Goal: Find specific page/section: Find specific page/section

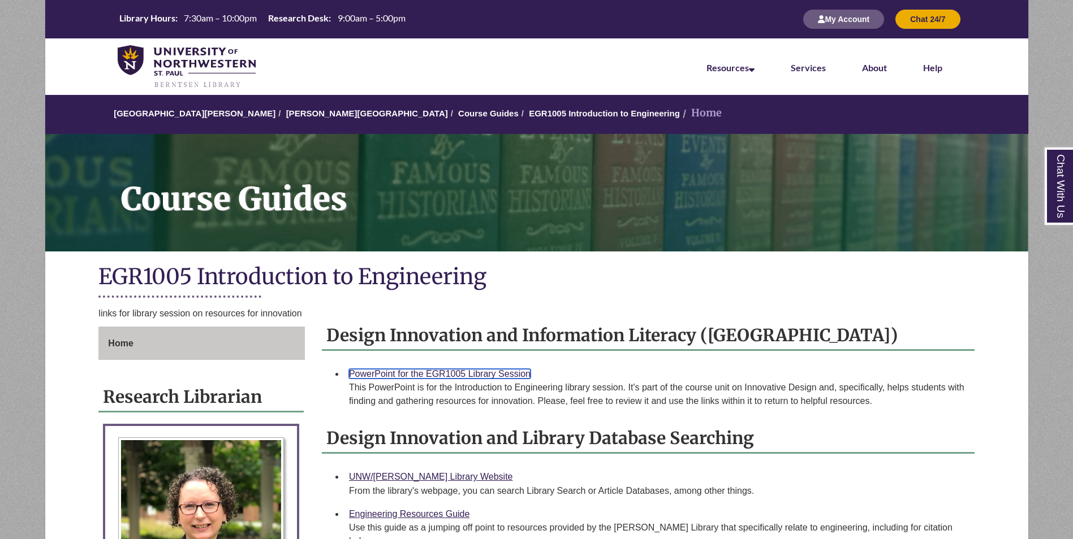
click at [475, 370] on link "PowerPoint for the EGR1005 Library Session" at bounding box center [439, 374] width 181 height 10
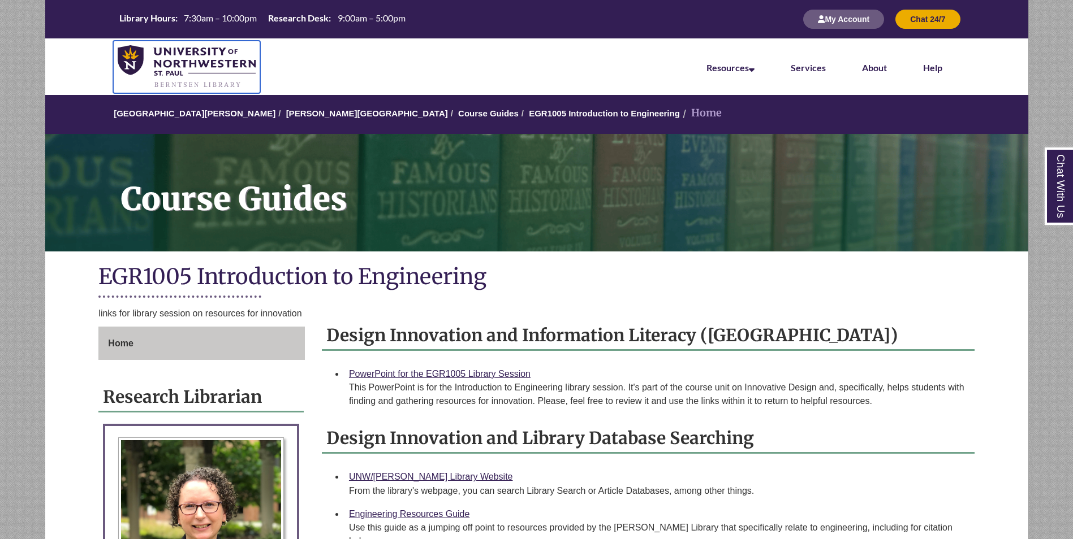
click at [226, 58] on img at bounding box center [187, 67] width 139 height 44
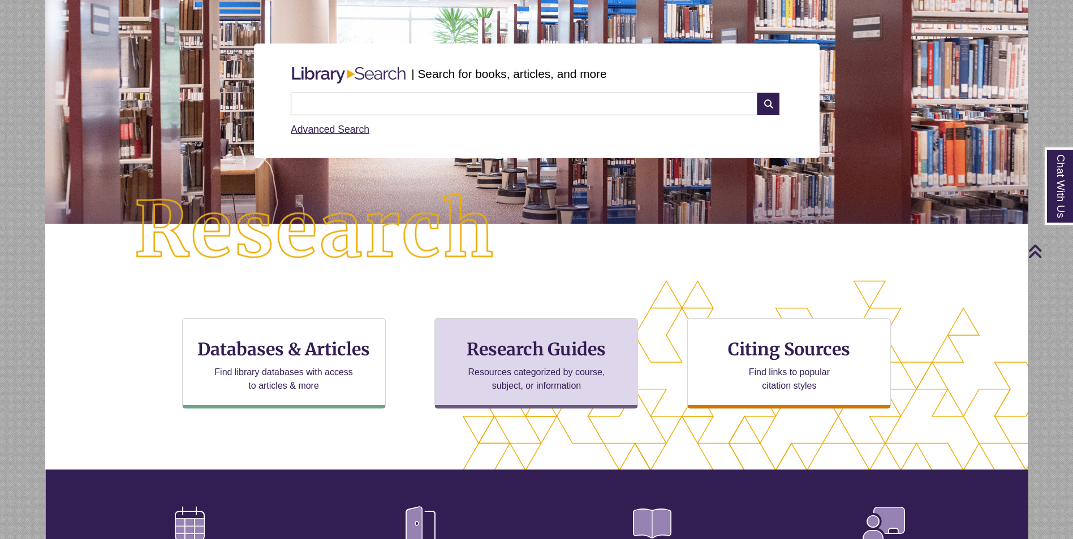
scroll to position [57, 0]
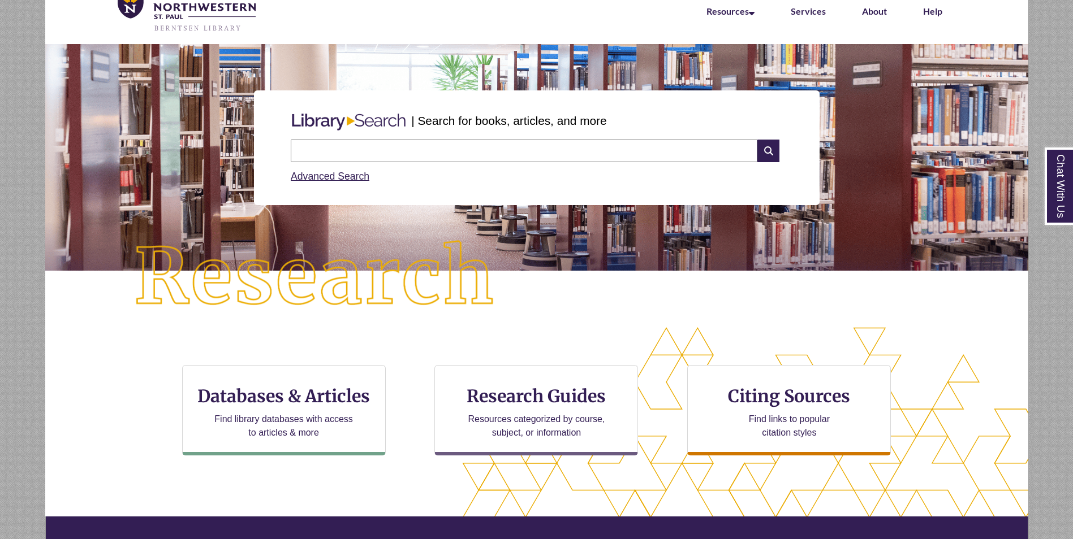
click at [641, 142] on input "text" at bounding box center [524, 151] width 466 height 23
type input "**********"
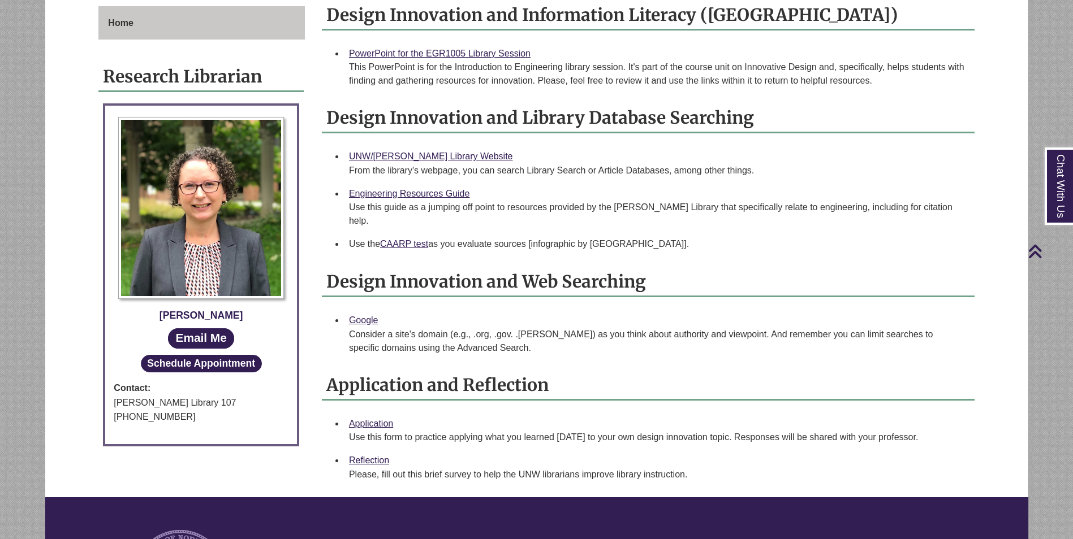
scroll to position [339, 0]
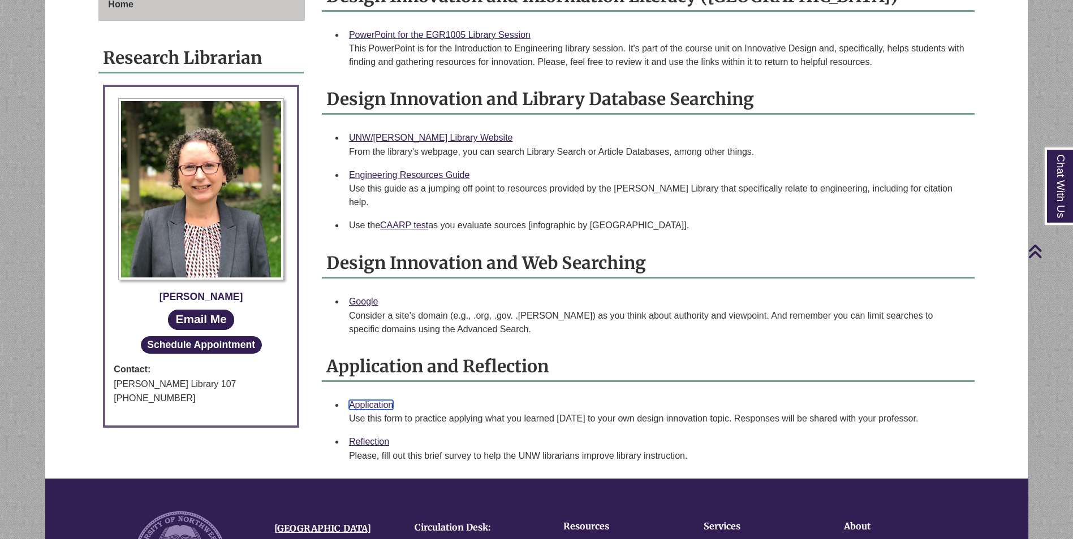
click at [373, 400] on link "Application" at bounding box center [371, 405] width 44 height 10
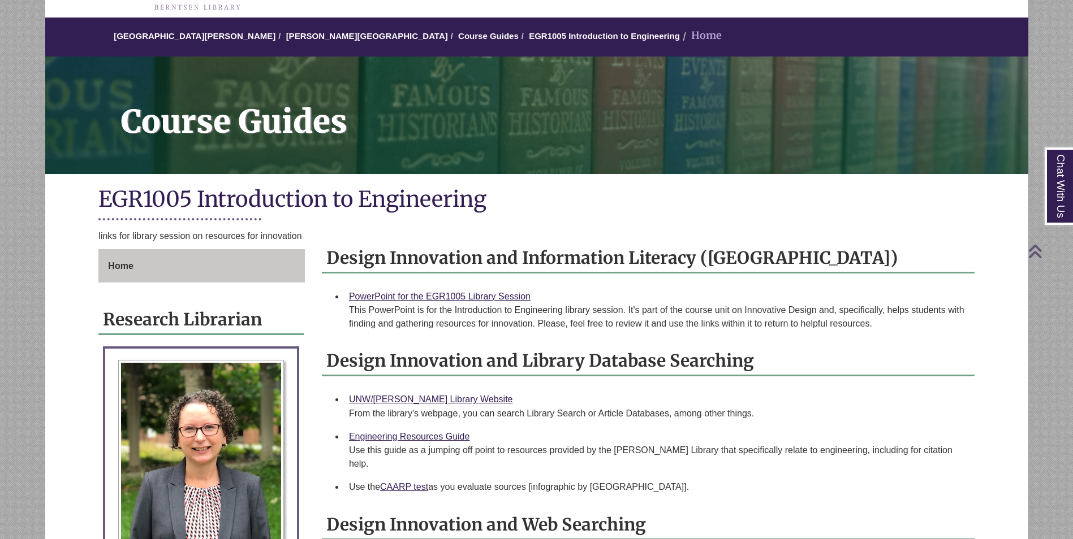
scroll to position [0, 0]
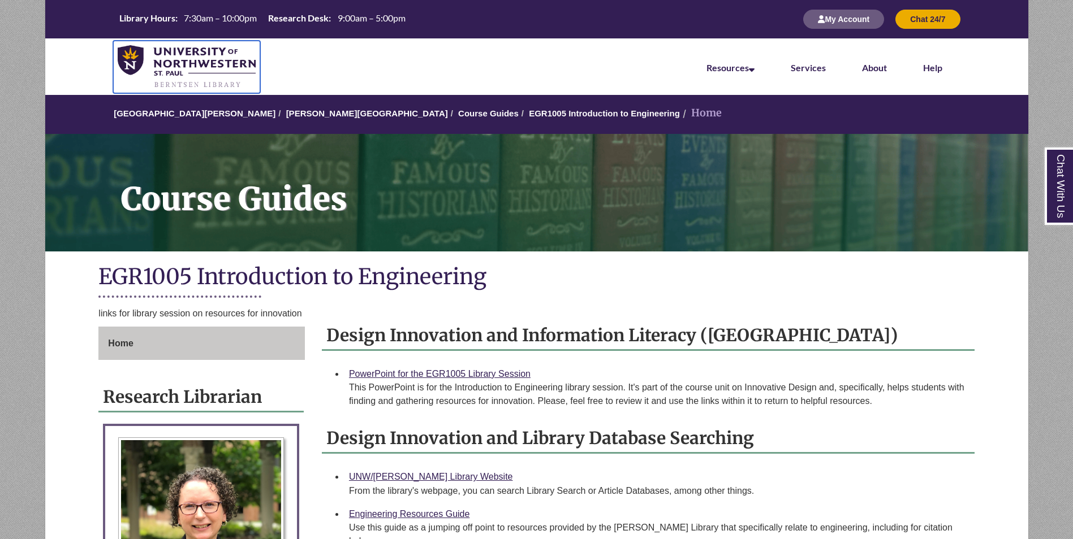
click at [176, 67] on img at bounding box center [187, 67] width 139 height 44
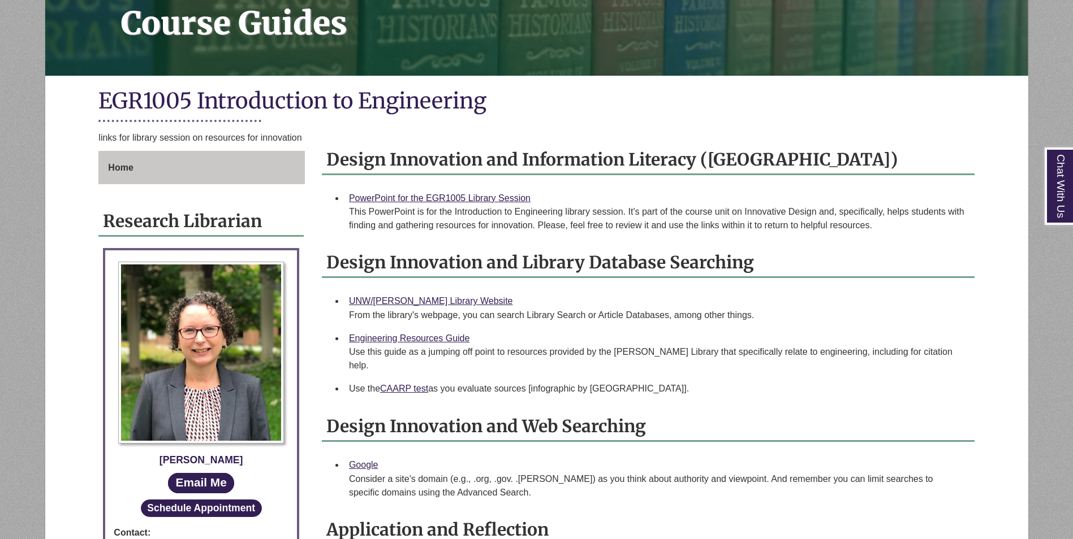
scroll to position [339, 0]
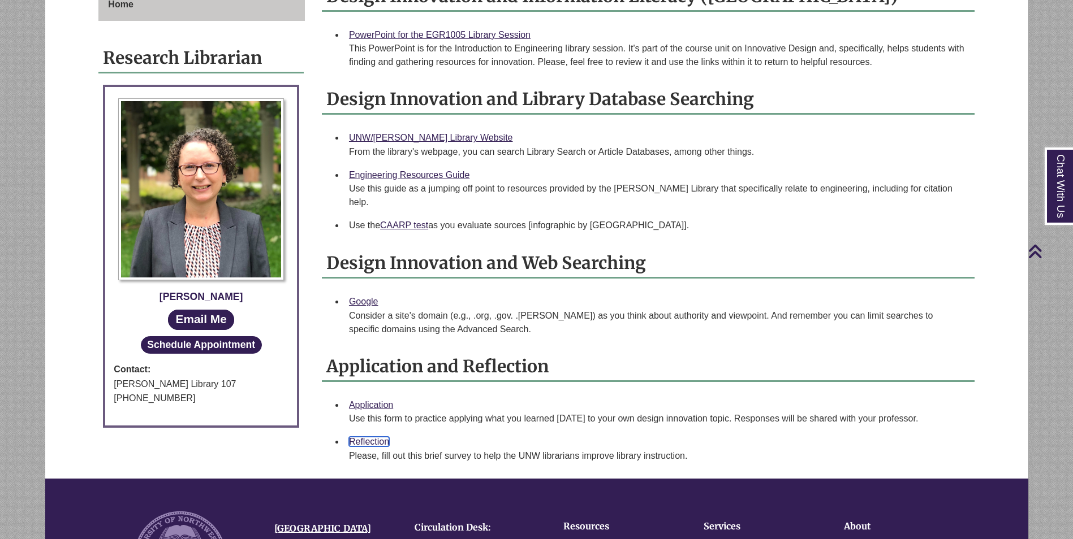
click at [366, 437] on link "Reflection" at bounding box center [369, 442] width 40 height 10
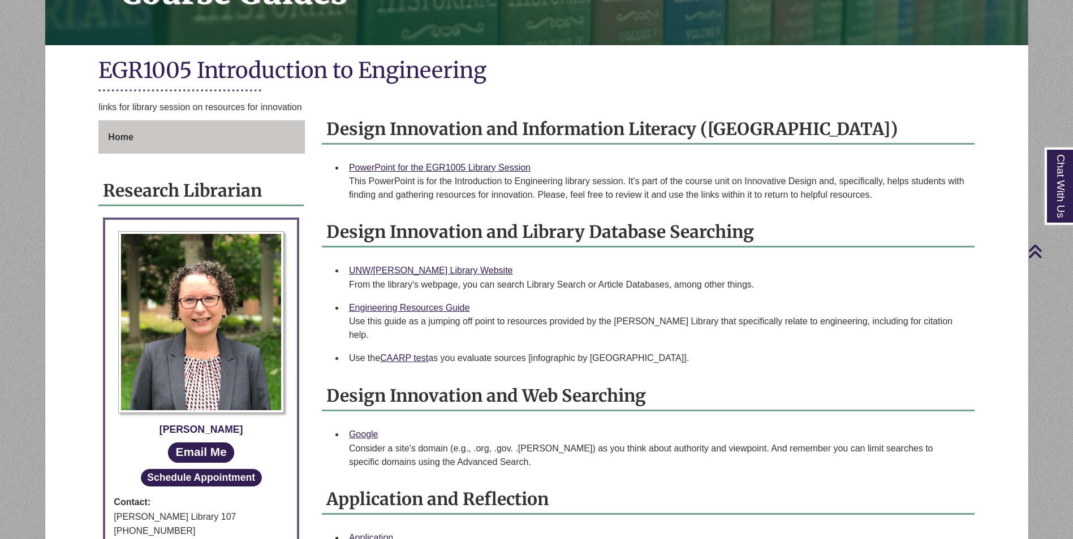
scroll to position [0, 0]
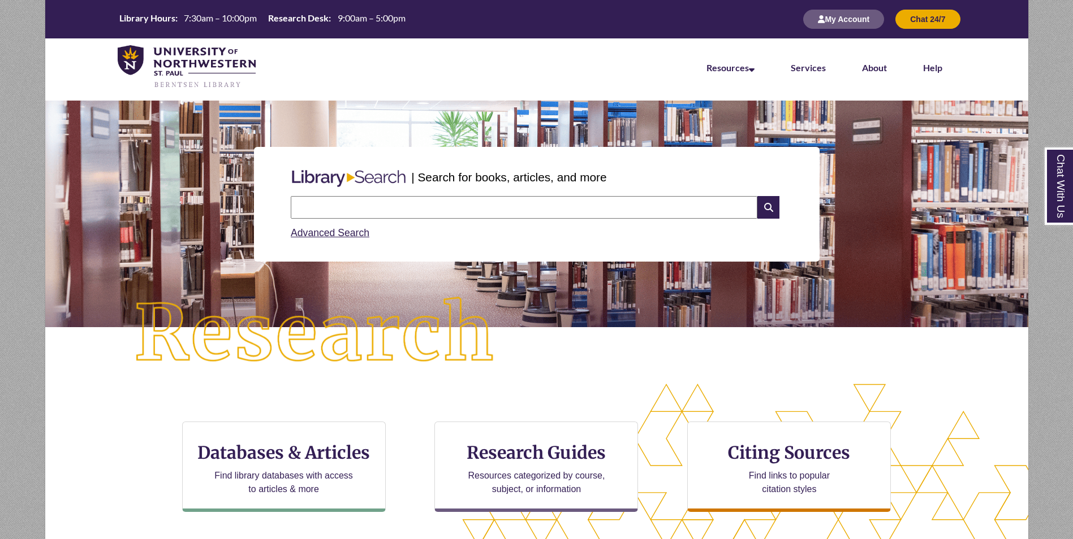
drag, startPoint x: 389, startPoint y: 222, endPoint x: 389, endPoint y: 213, distance: 9.0
click at [389, 213] on div "Search Advanced Search" at bounding box center [536, 219] width 500 height 54
click at [389, 213] on input "text" at bounding box center [524, 207] width 466 height 23
click at [434, 201] on input "**********" at bounding box center [524, 207] width 466 height 23
type input "**********"
